Goal: Use online tool/utility: Utilize a website feature to perform a specific function

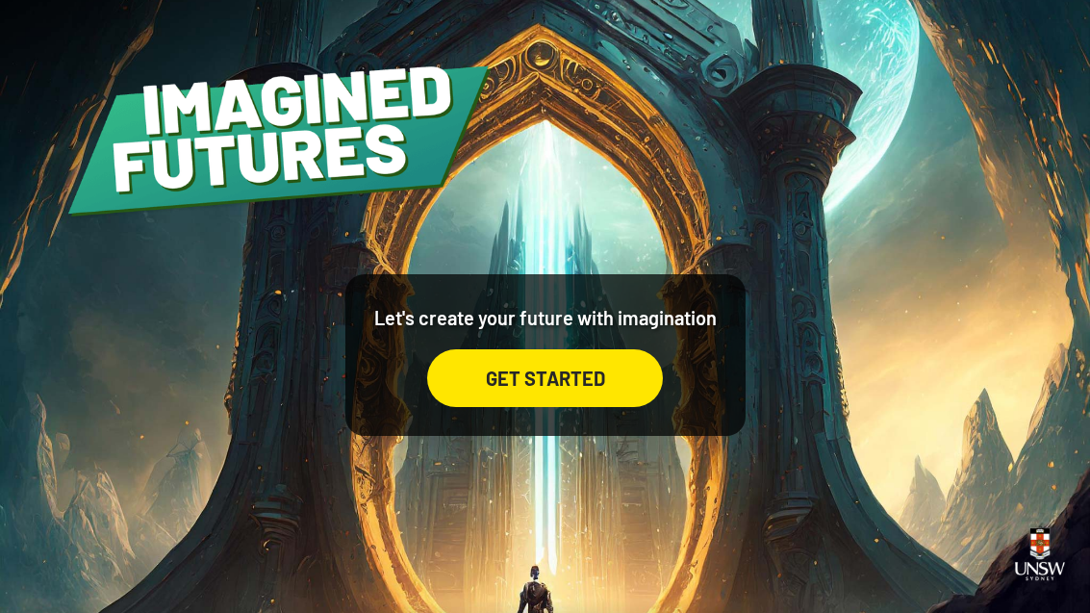
click at [489, 395] on div "GET STARTED" at bounding box center [545, 378] width 236 height 58
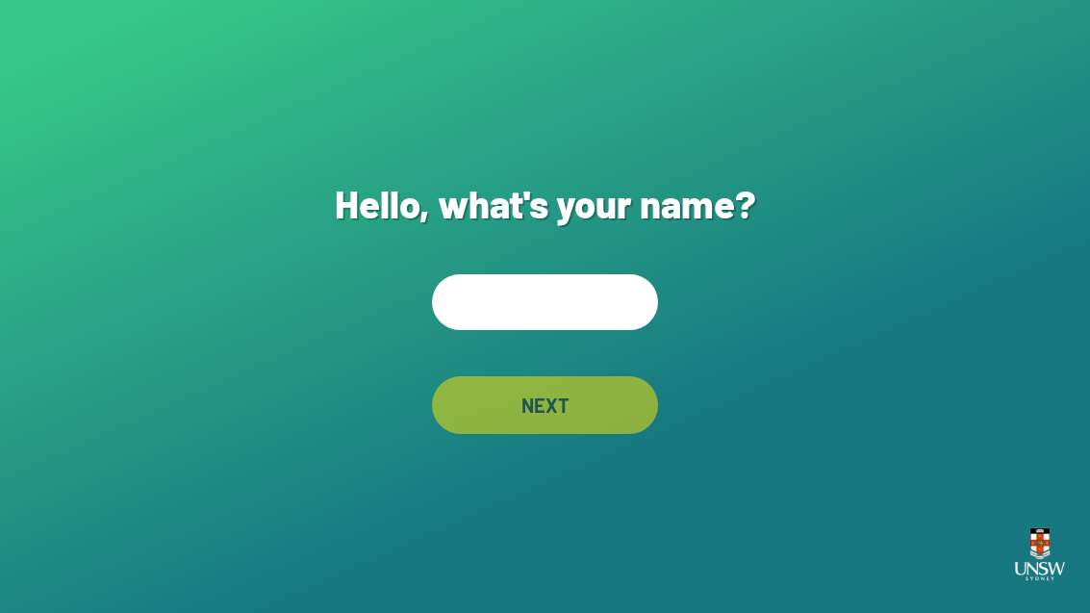
click at [545, 330] on input "text" at bounding box center [545, 302] width 226 height 56
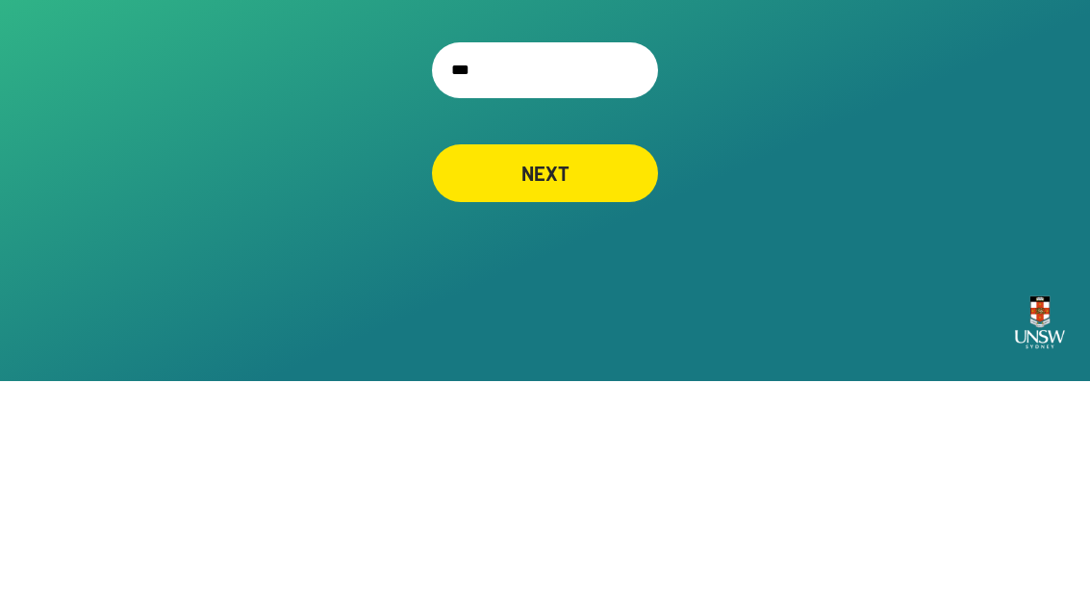
type input "***"
click at [256, 145] on div "Hello, what's your name? *** NEXT" at bounding box center [545, 306] width 1090 height 613
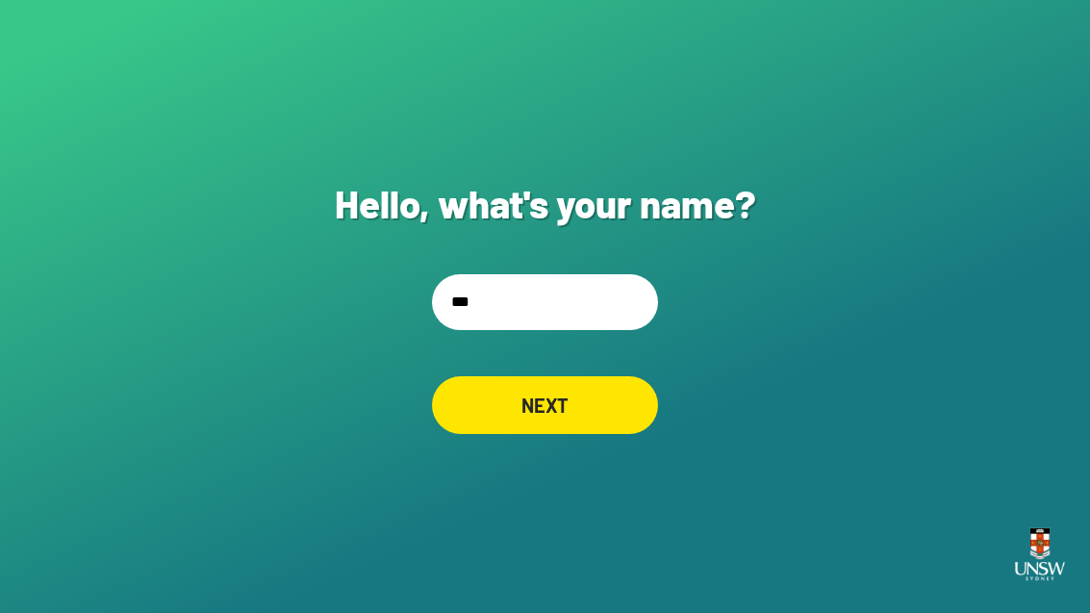
click at [511, 386] on div "NEXT" at bounding box center [545, 405] width 226 height 58
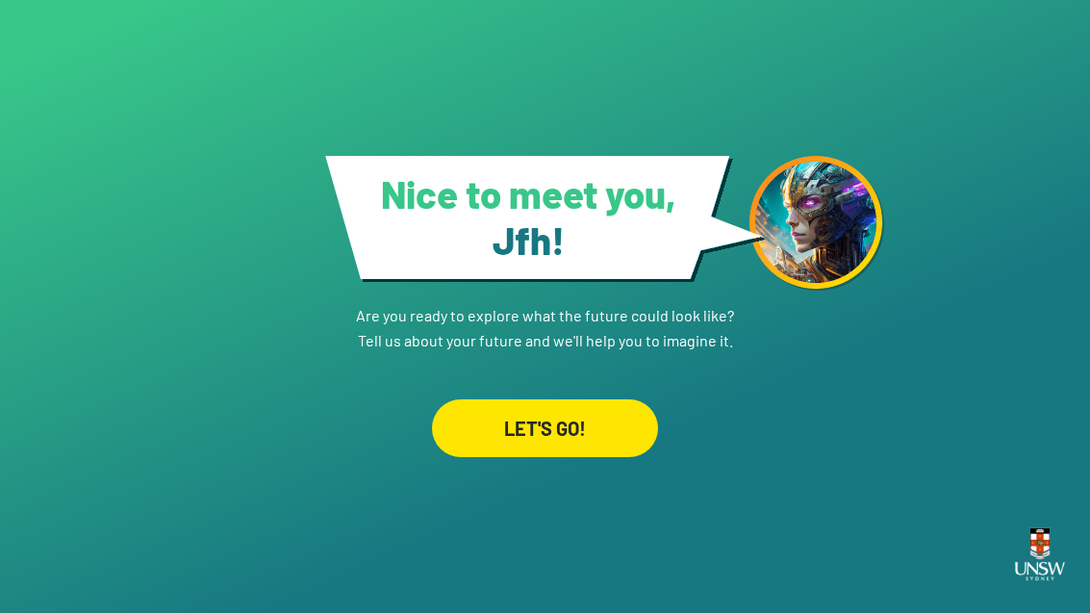
click at [516, 453] on div "LET'S GO!" at bounding box center [545, 428] width 226 height 58
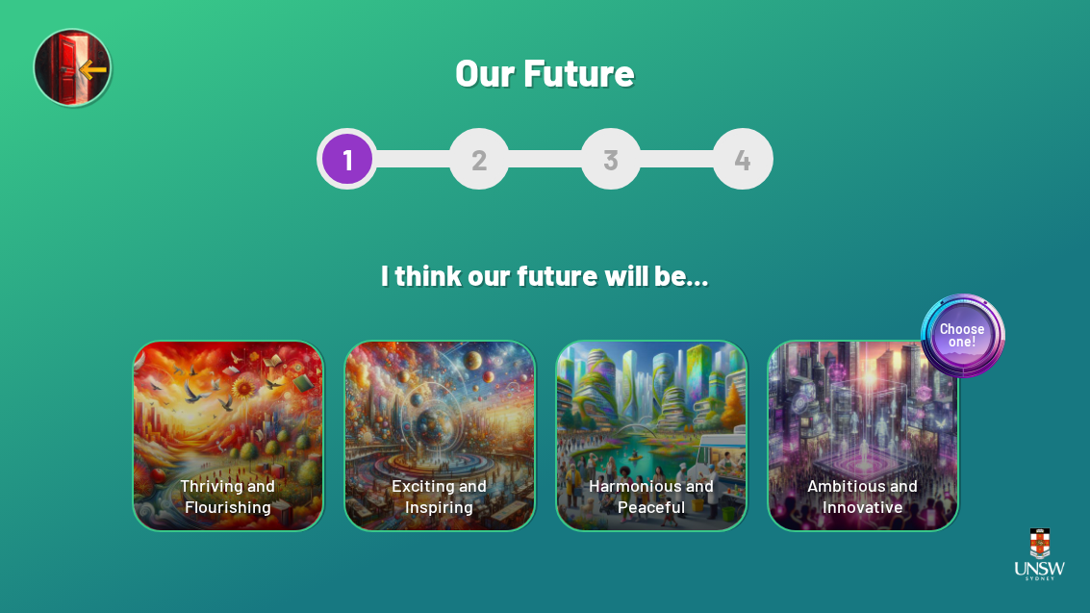
click at [60, 485] on div "Are you sure? This will reset your answers Yes, Redo Never mind Our Future 1 2 …" at bounding box center [545, 306] width 1090 height 613
click at [887, 489] on div "Choose one! Ambitious and Innovative" at bounding box center [863, 436] width 189 height 189
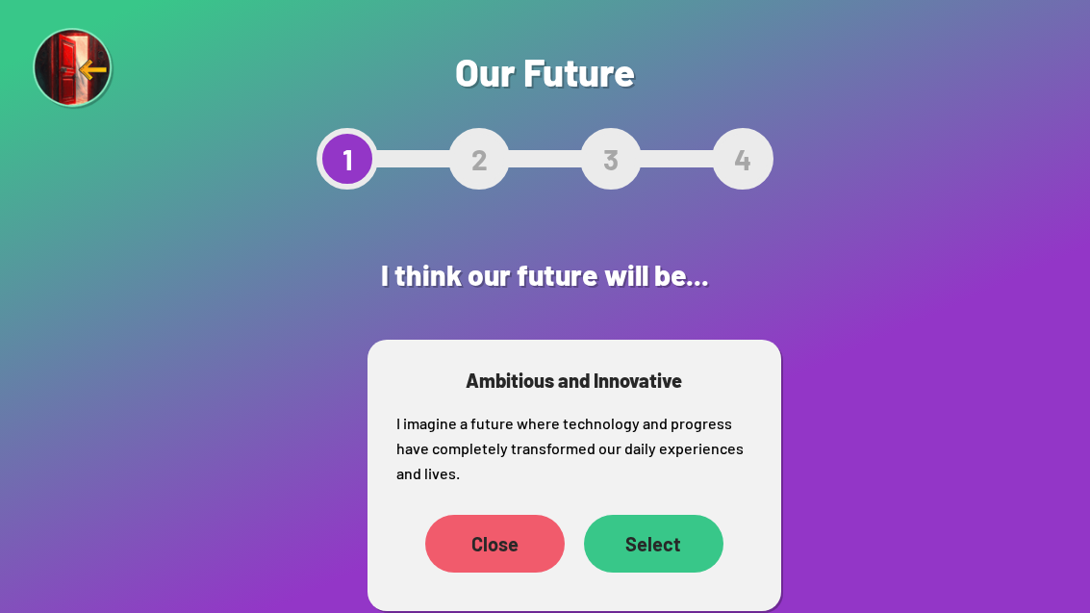
click at [629, 544] on div "Select" at bounding box center [654, 544] width 140 height 58
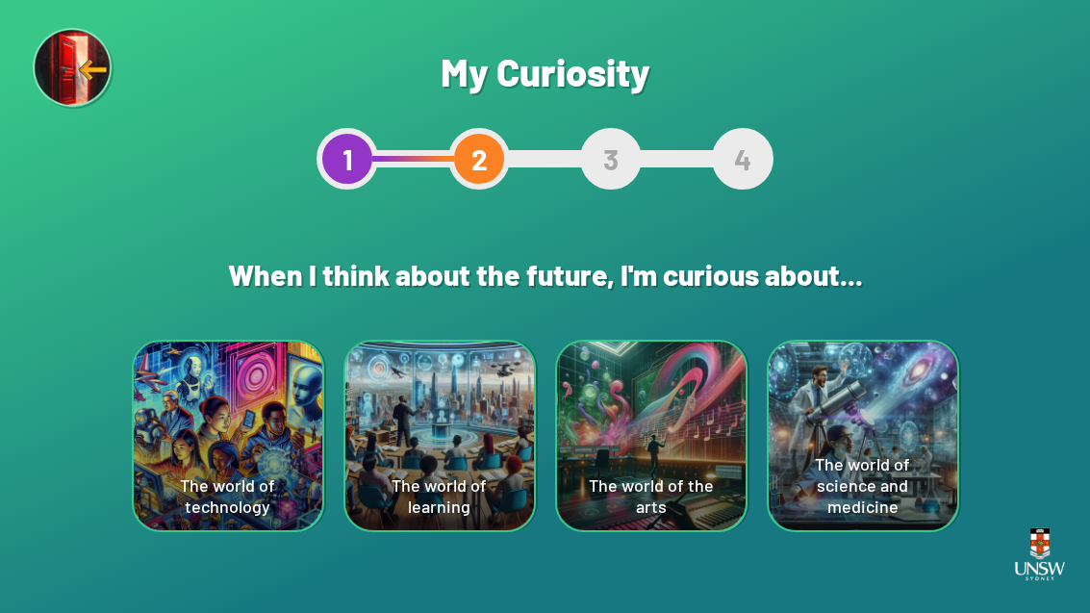
click at [207, 478] on div "The world of technology" at bounding box center [228, 436] width 189 height 189
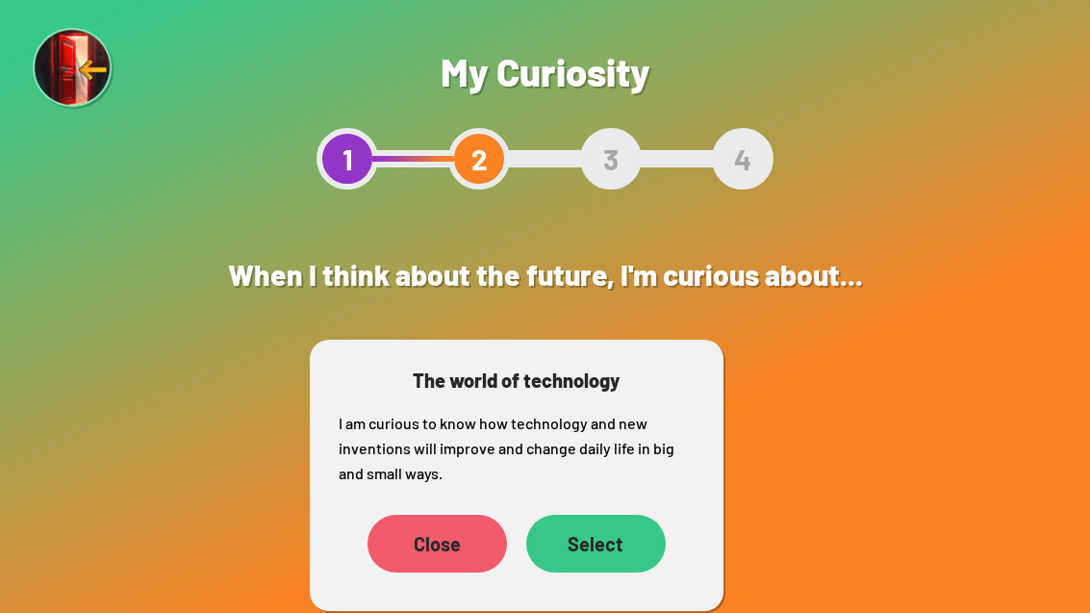
click at [598, 524] on div "Select" at bounding box center [596, 544] width 140 height 58
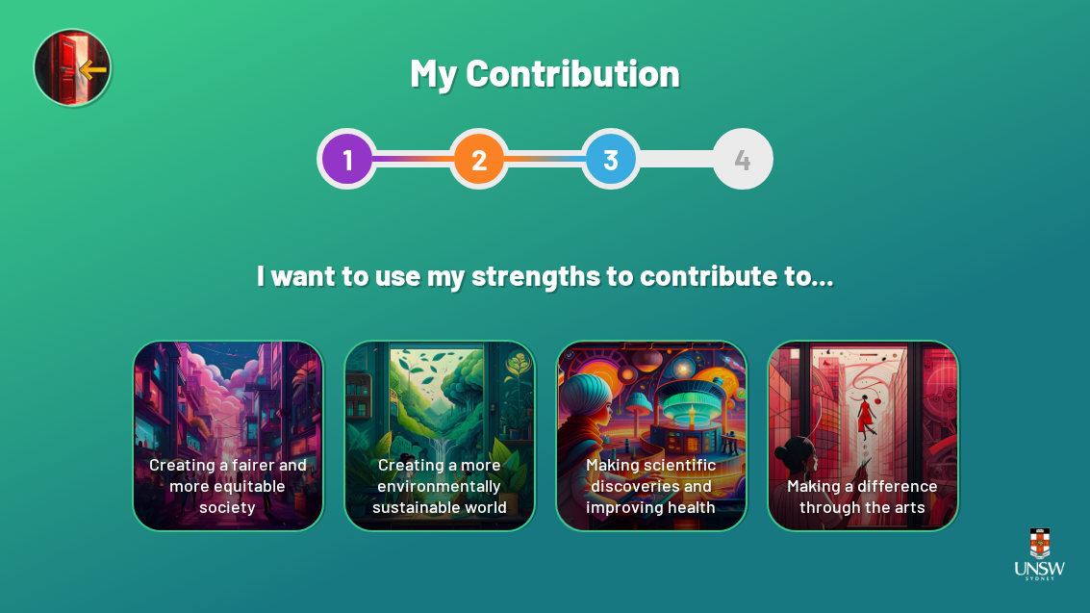
click at [625, 464] on div "Making scientific discoveries and improving health" at bounding box center [651, 436] width 189 height 189
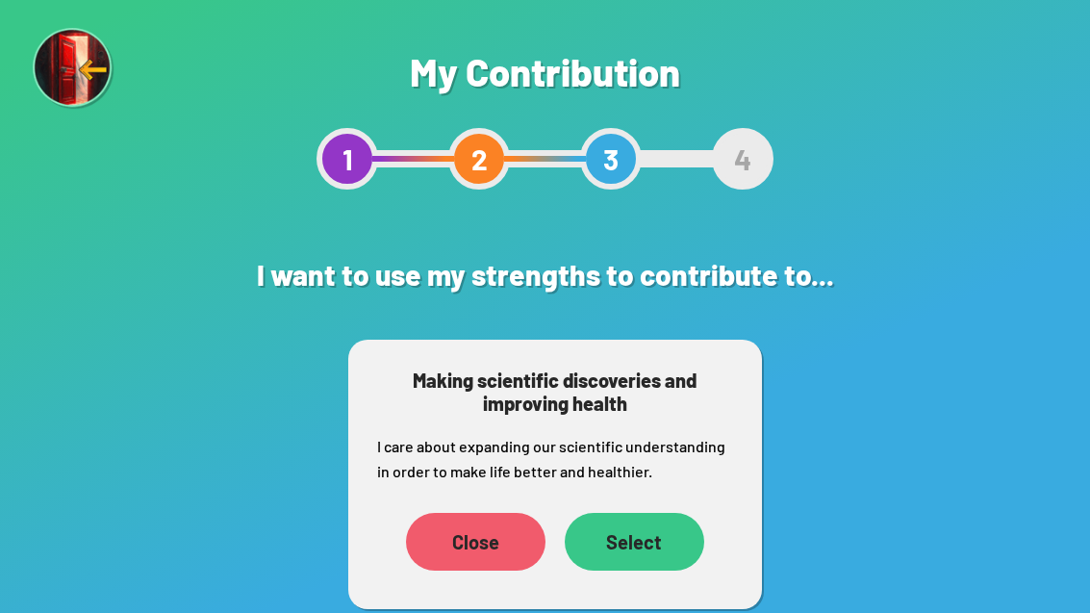
click at [630, 545] on div "Select" at bounding box center [635, 542] width 140 height 58
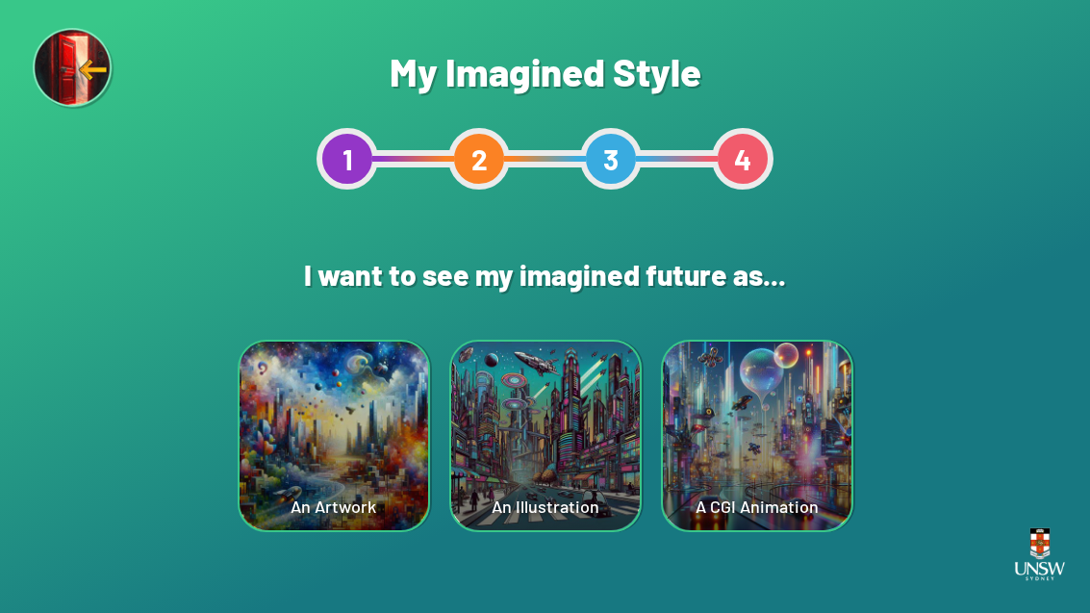
click at [522, 488] on div "An Illustration" at bounding box center [545, 436] width 189 height 189
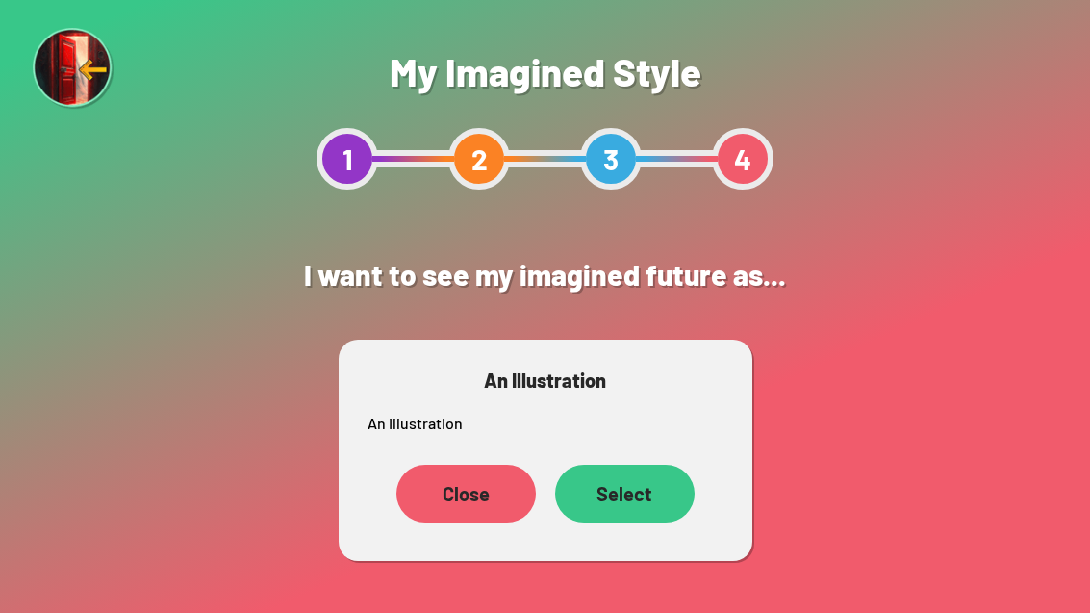
click at [623, 491] on div "Select" at bounding box center [625, 494] width 140 height 58
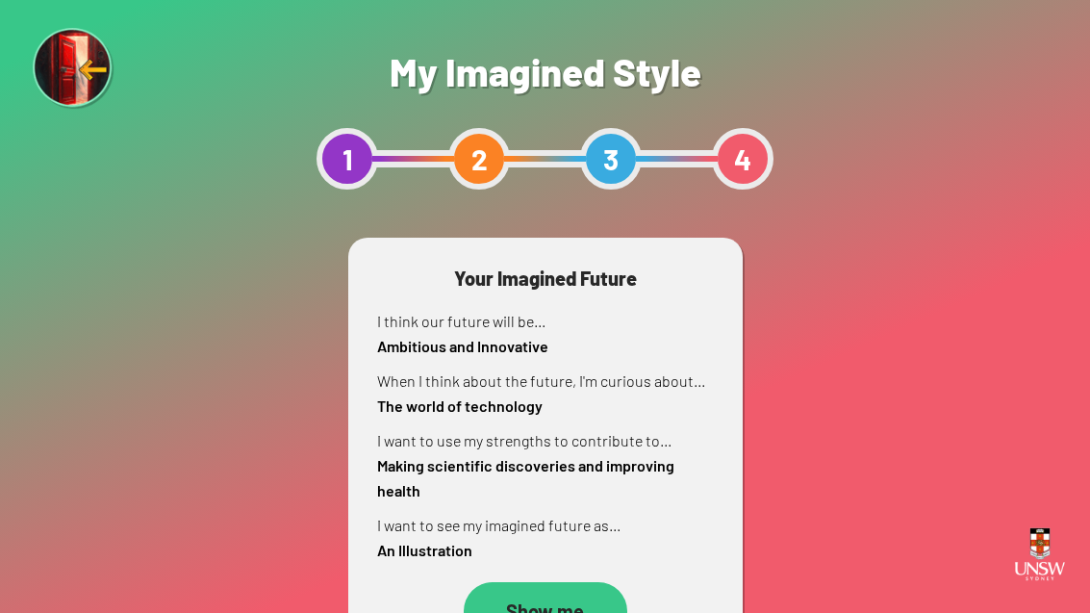
click at [528, 612] on html "Your device screen seems to be too small for our app. You must revisit the site…" at bounding box center [545, 306] width 1090 height 613
click at [555, 601] on div "Show me" at bounding box center [546, 611] width 164 height 58
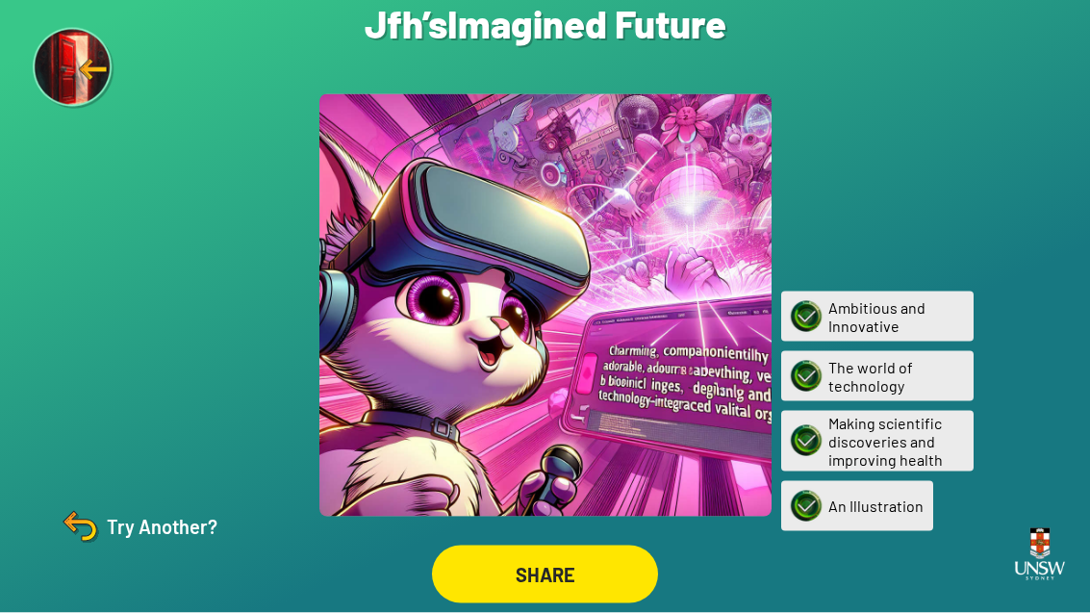
scroll to position [16, 0]
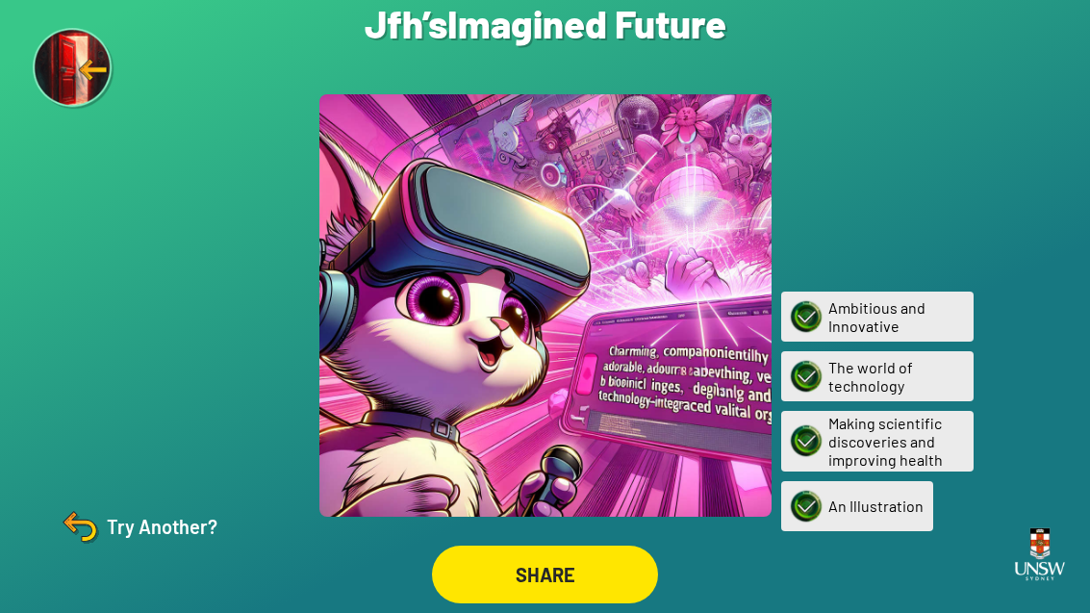
click at [193, 549] on div "Try Another?" at bounding box center [137, 526] width 161 height 46
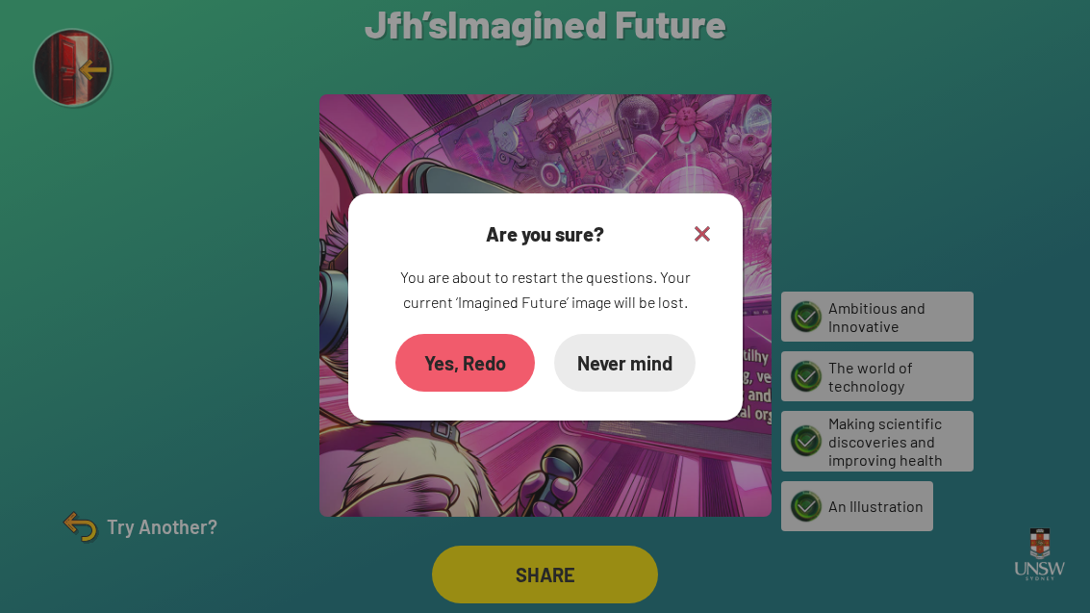
click at [454, 367] on div "Yes, Redo" at bounding box center [465, 363] width 140 height 58
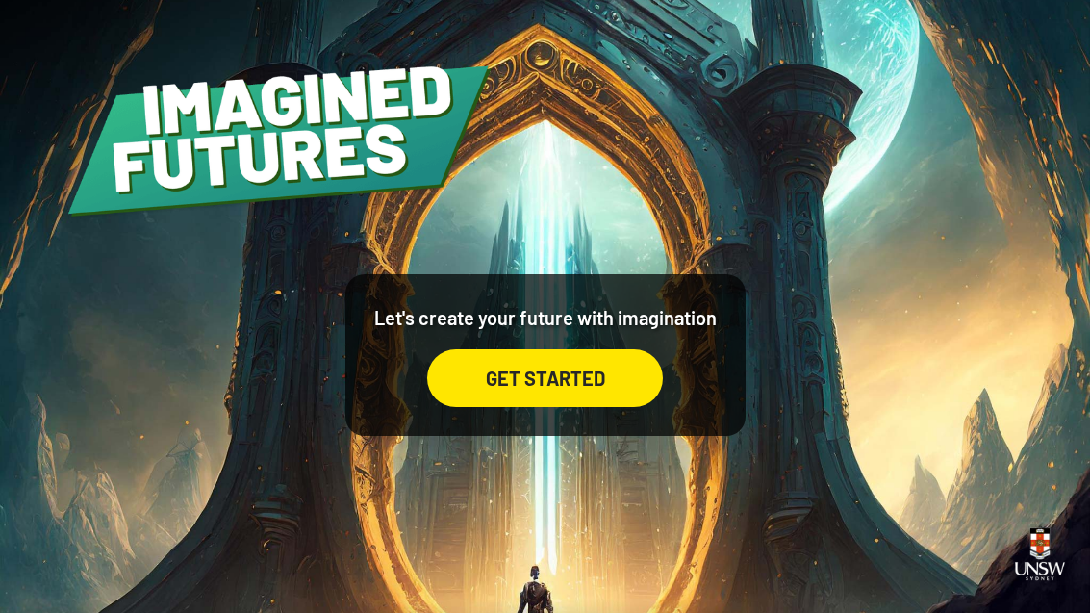
click at [484, 399] on div "GET STARTED" at bounding box center [545, 378] width 236 height 58
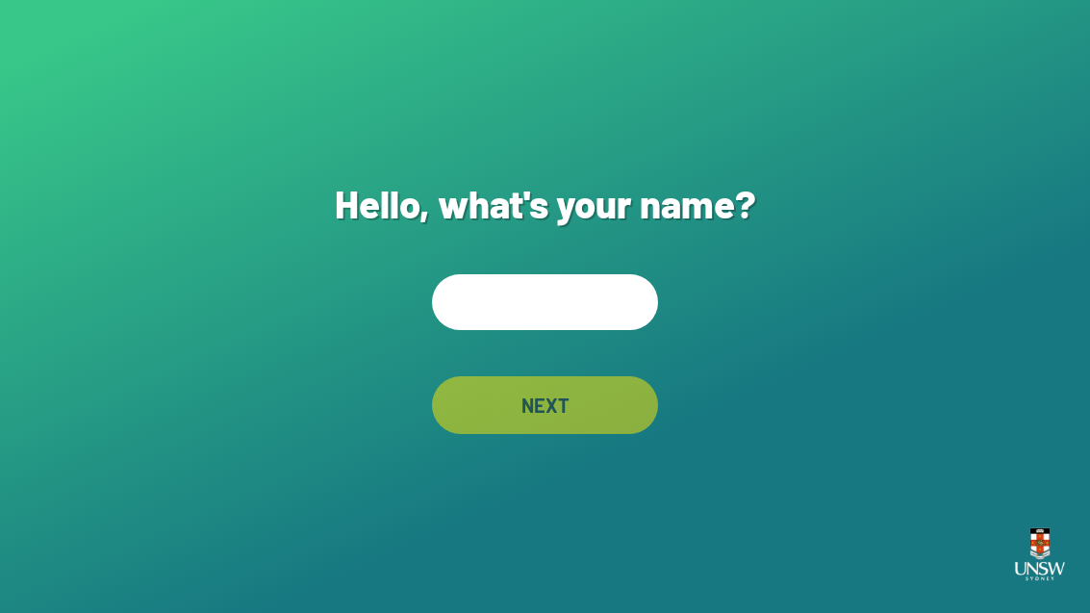
click at [516, 330] on input "text" at bounding box center [545, 302] width 226 height 56
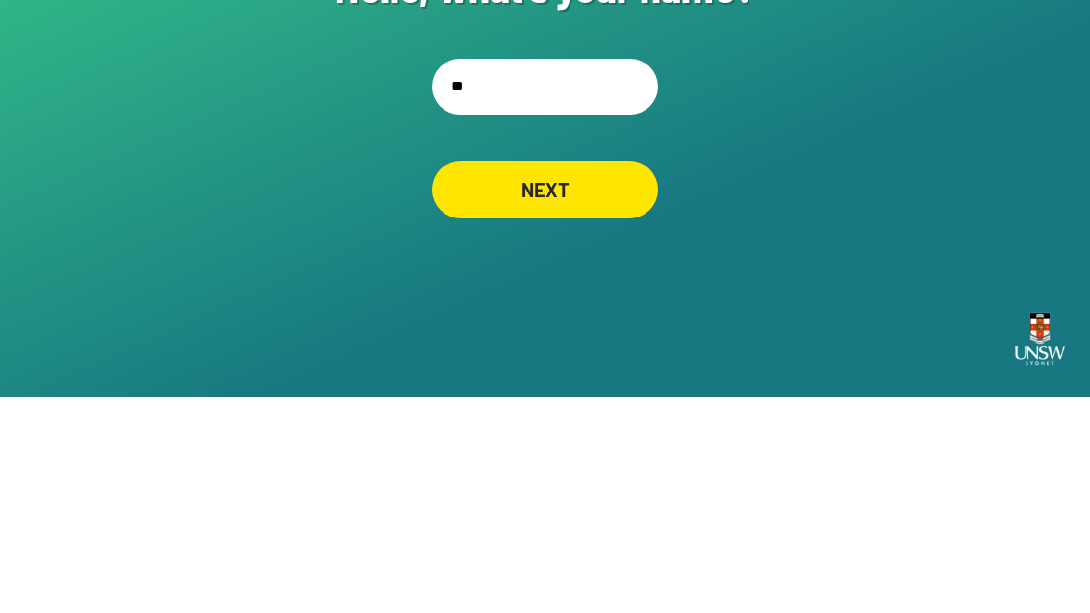
type input "***"
click at [498, 376] on div "NEXT" at bounding box center [545, 405] width 226 height 58
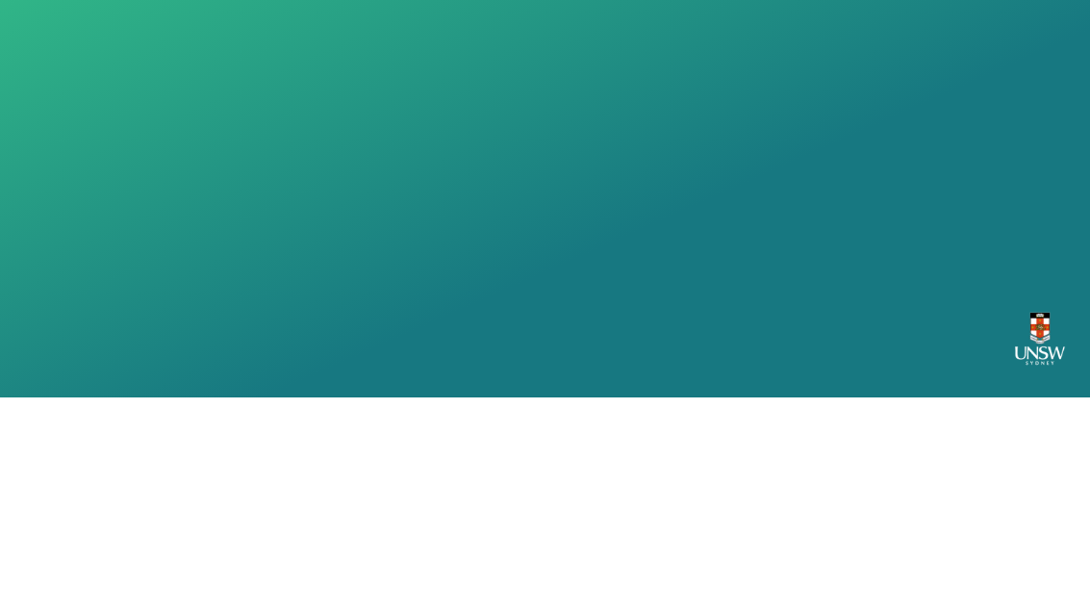
scroll to position [62, 0]
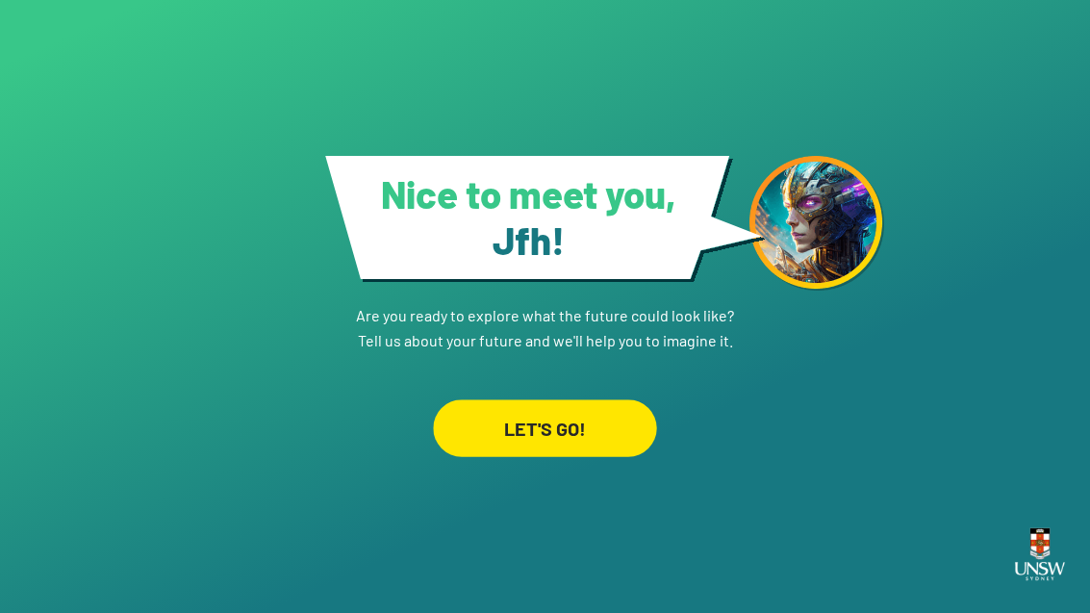
click at [516, 399] on div "LET'S GO!" at bounding box center [544, 427] width 223 height 57
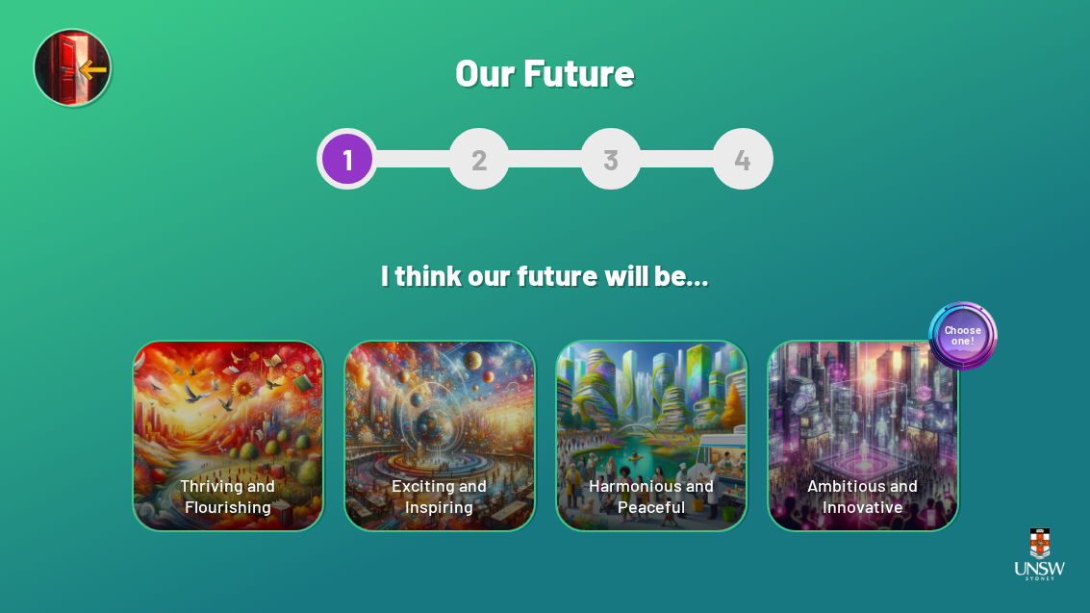
click at [848, 466] on div "Choose one! Ambitious and Innovative" at bounding box center [863, 436] width 189 height 189
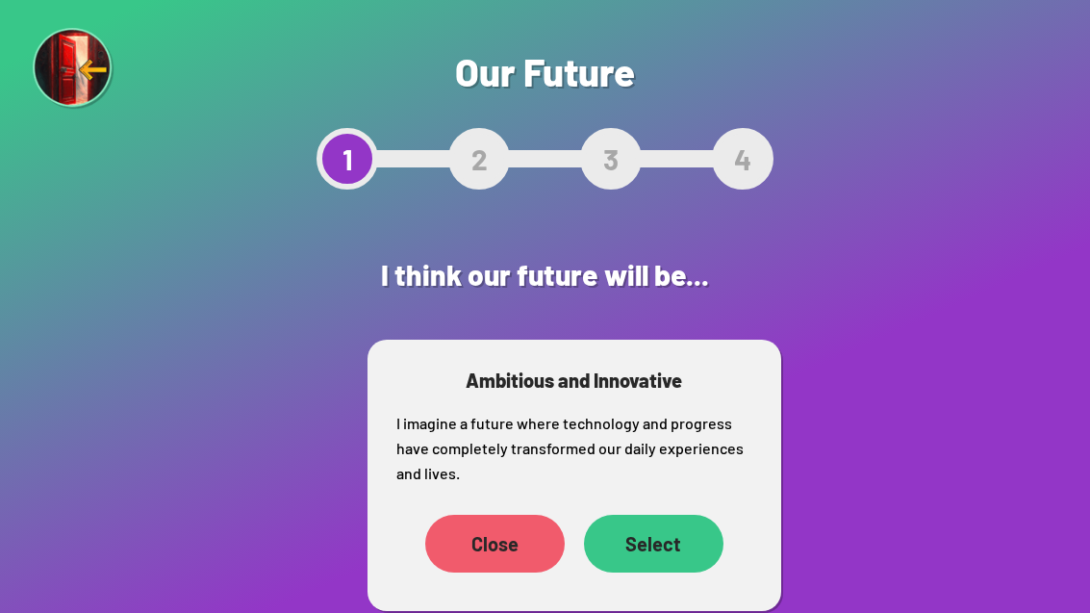
click at [658, 557] on div "Select" at bounding box center [654, 544] width 140 height 58
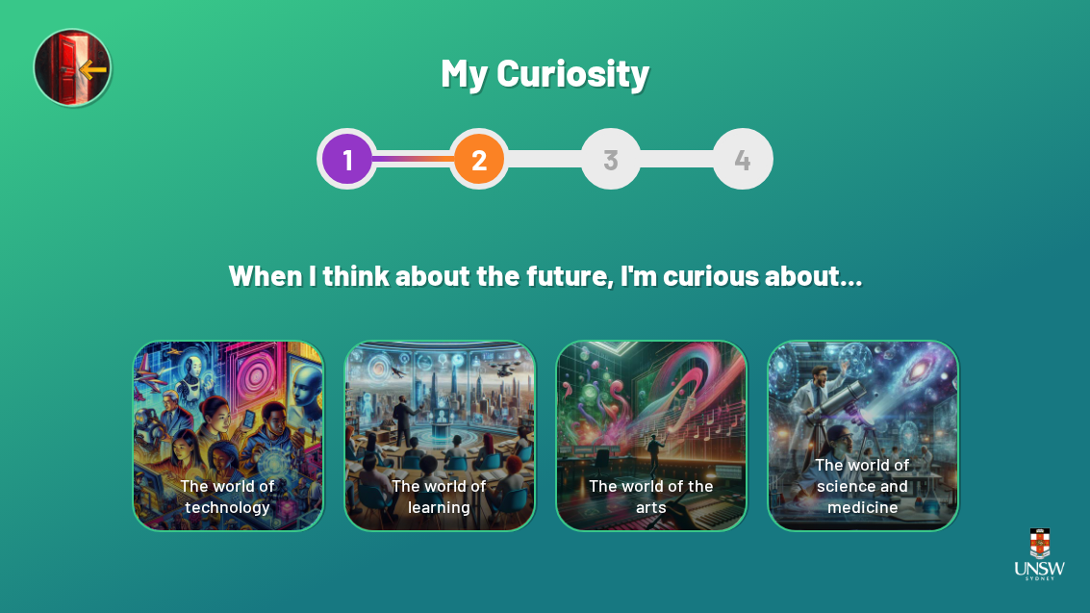
click at [858, 478] on div "The world of science and medicine" at bounding box center [863, 436] width 189 height 189
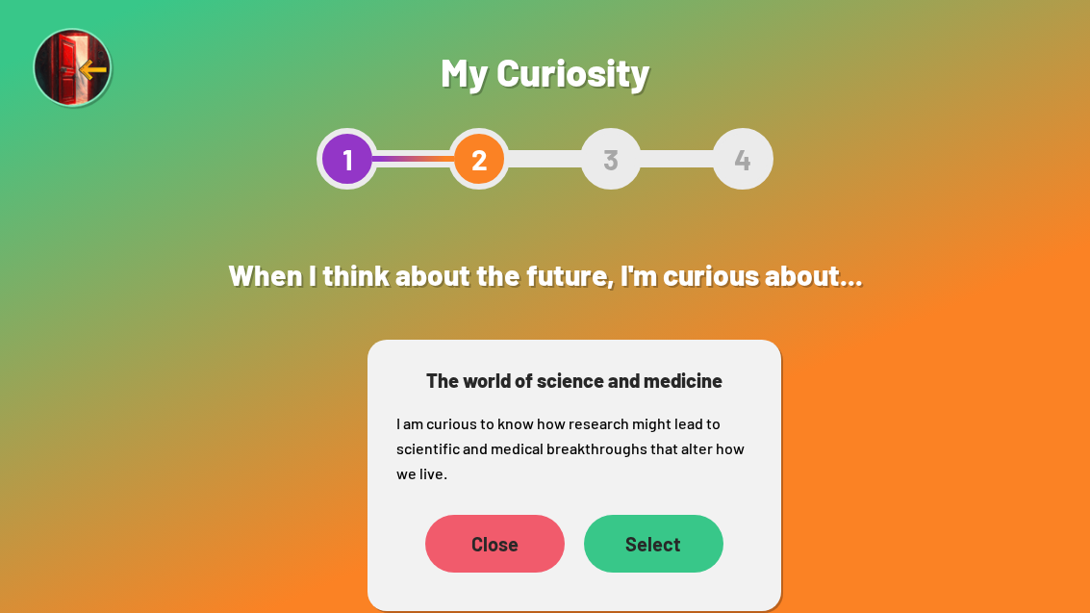
click at [638, 539] on div "Select" at bounding box center [654, 544] width 140 height 58
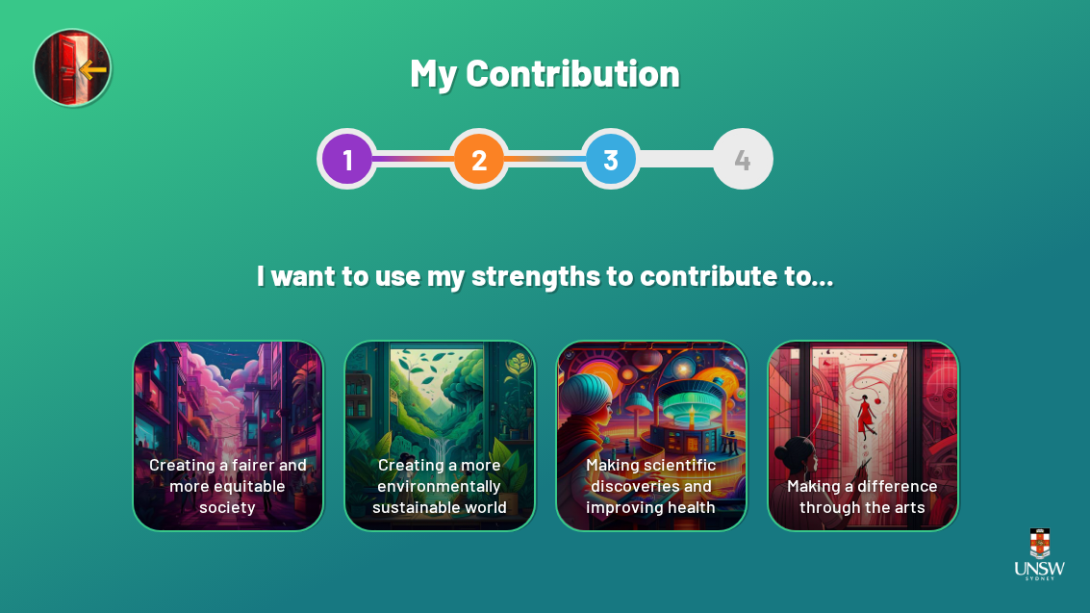
click at [642, 431] on div "Making scientific discoveries and improving health" at bounding box center [651, 436] width 189 height 189
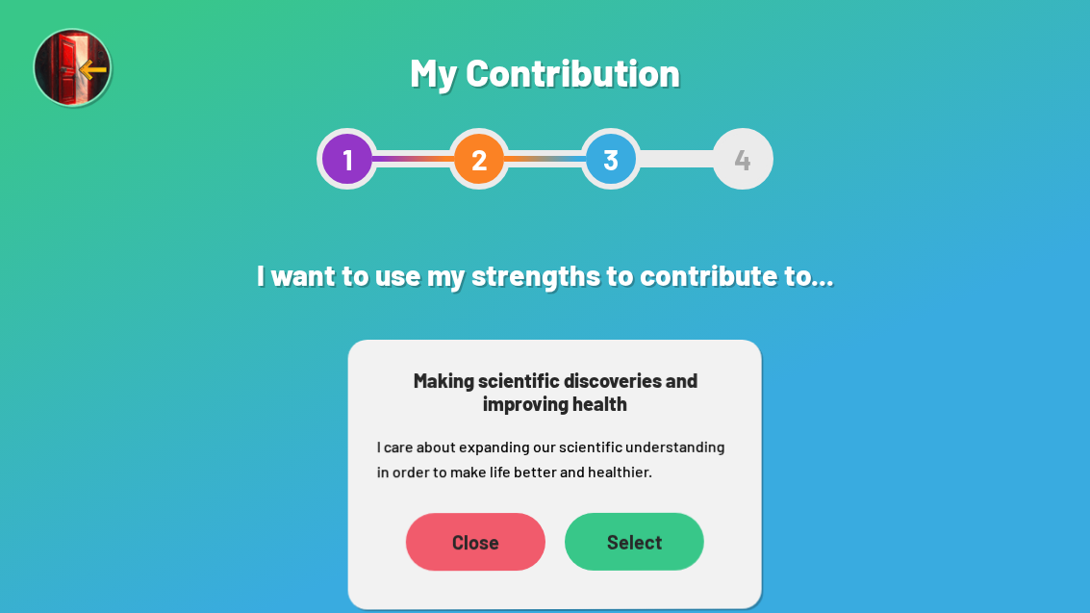
click at [649, 548] on div "Select" at bounding box center [635, 542] width 140 height 58
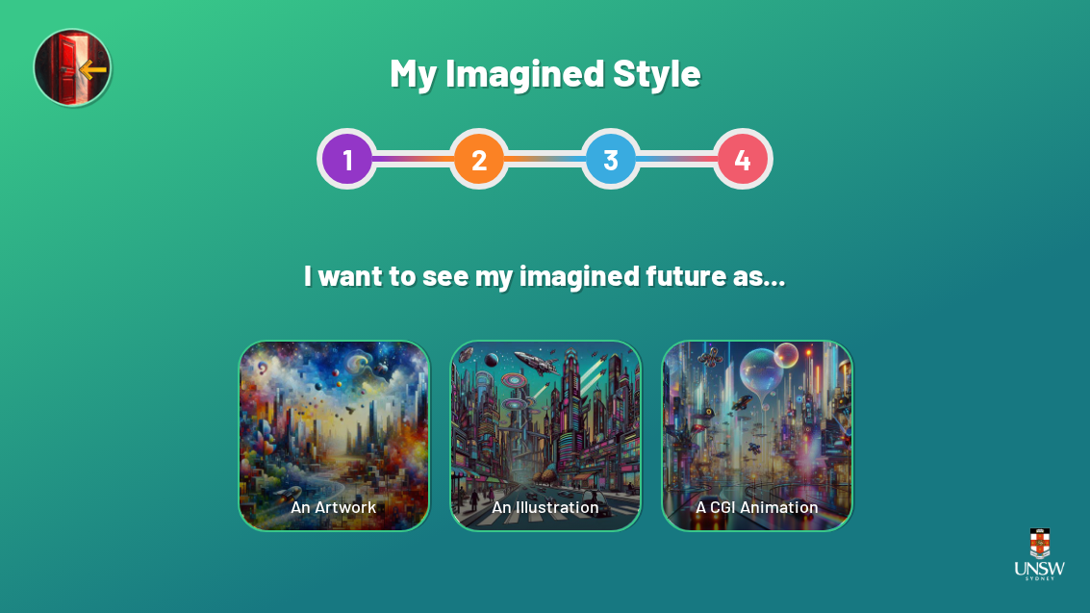
click at [741, 489] on div "A CGI Animation" at bounding box center [757, 436] width 189 height 189
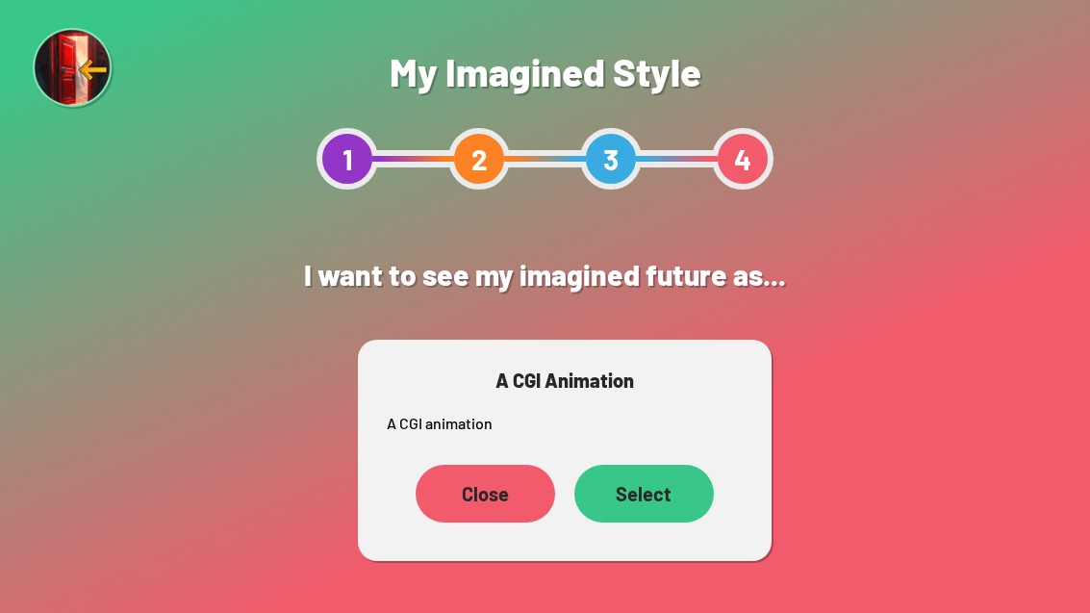
click at [644, 487] on div "Select" at bounding box center [644, 494] width 140 height 58
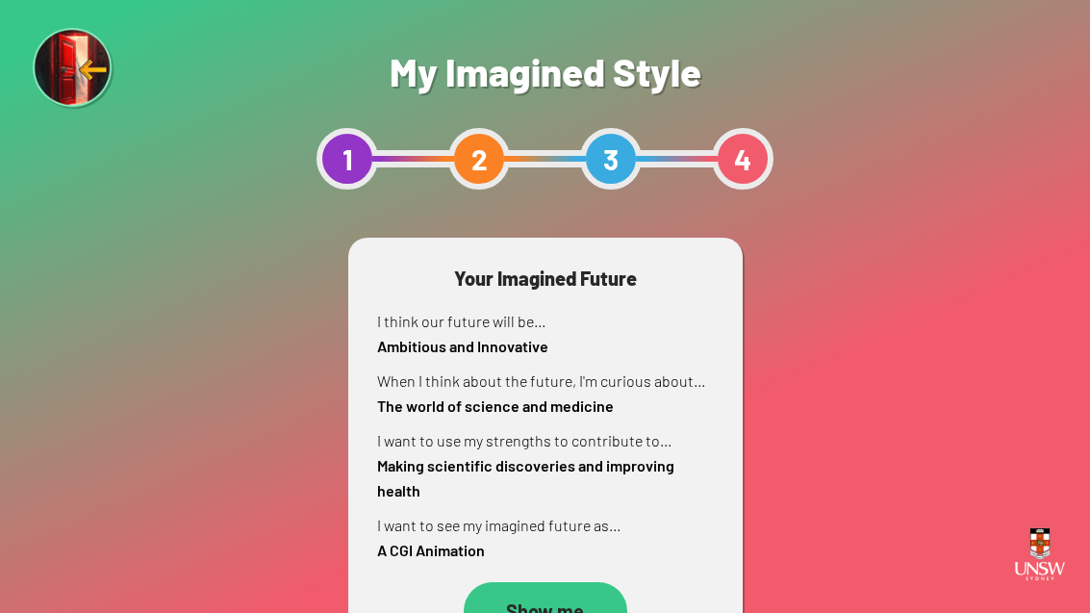
click at [575, 600] on div "Show me" at bounding box center [546, 611] width 164 height 58
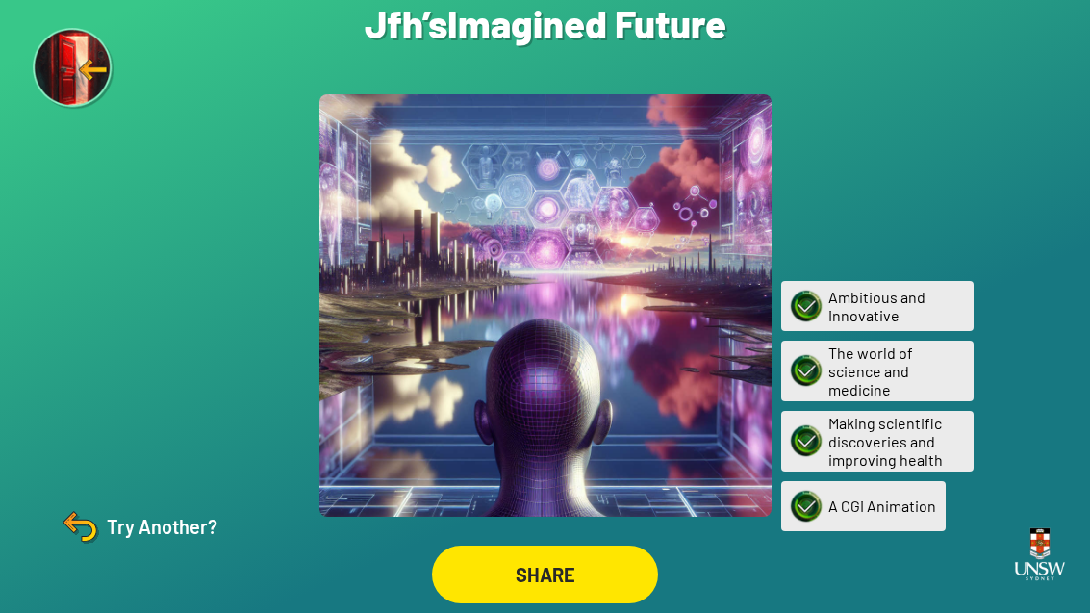
scroll to position [62, 0]
click at [583, 557] on div "SHARE" at bounding box center [545, 575] width 226 height 58
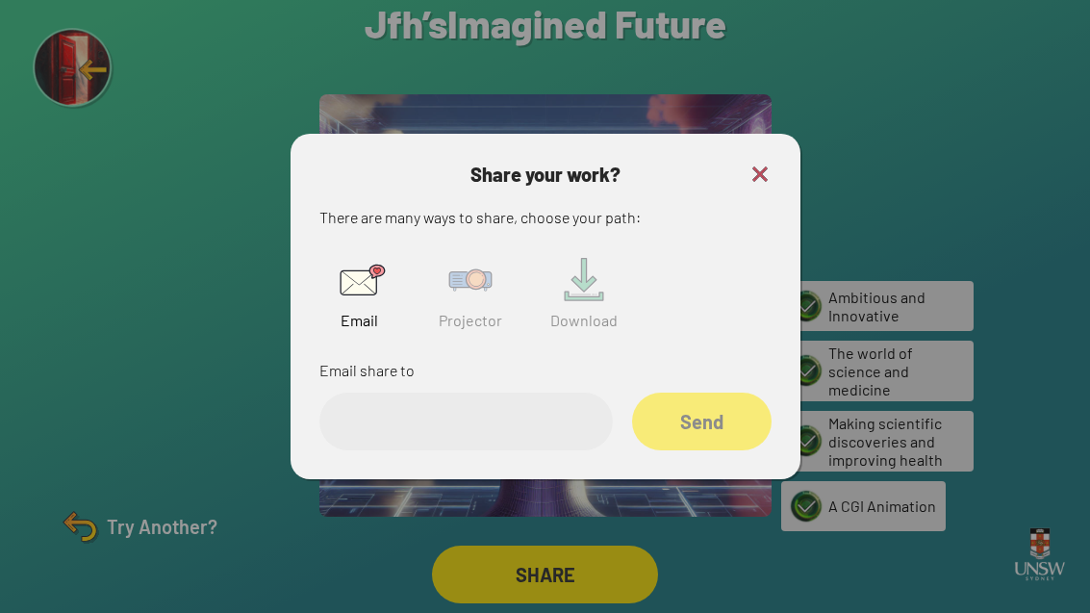
click at [489, 307] on div "Projector" at bounding box center [470, 289] width 83 height 99
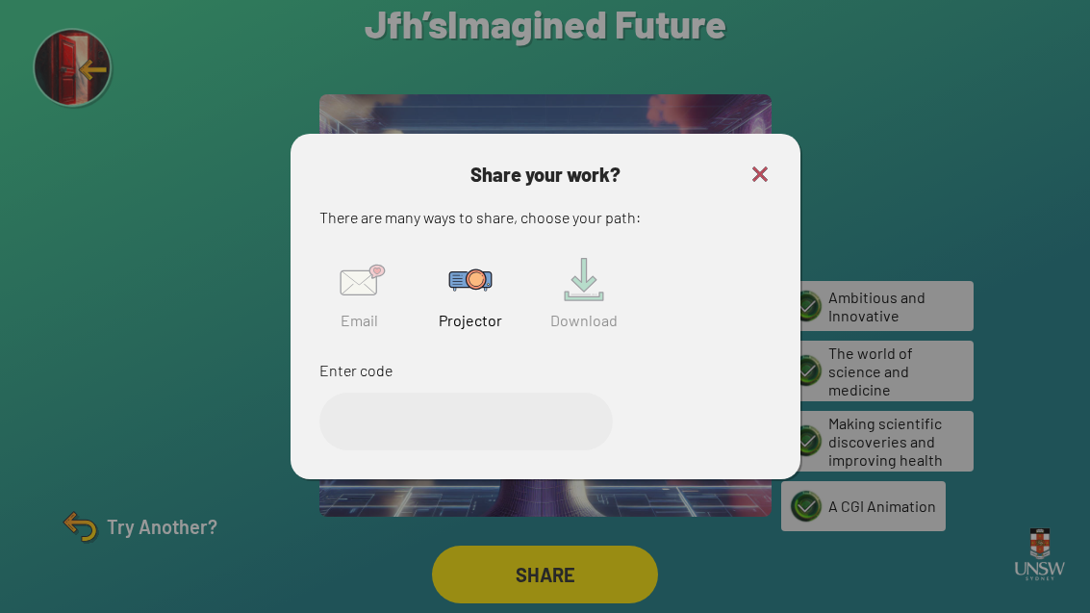
click at [498, 254] on img at bounding box center [471, 280] width 62 height 62
click at [474, 271] on img at bounding box center [471, 280] width 62 height 62
click at [382, 393] on input "text" at bounding box center [465, 422] width 293 height 58
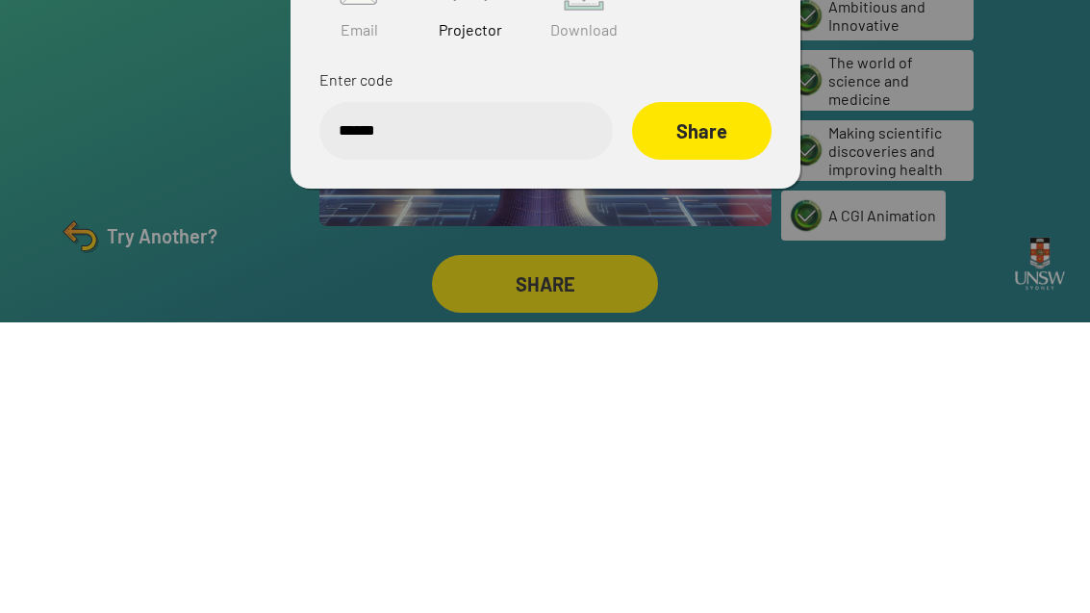
type input "******"
click at [677, 393] on div "Share" at bounding box center [702, 422] width 140 height 58
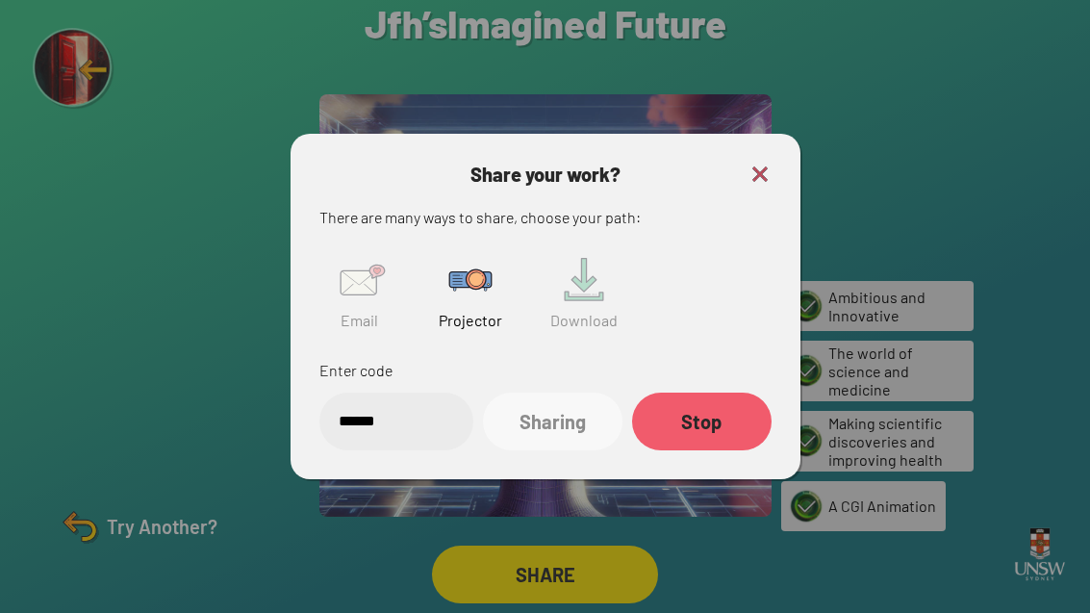
click at [752, 163] on img at bounding box center [760, 174] width 23 height 23
